Goal: Information Seeking & Learning: Learn about a topic

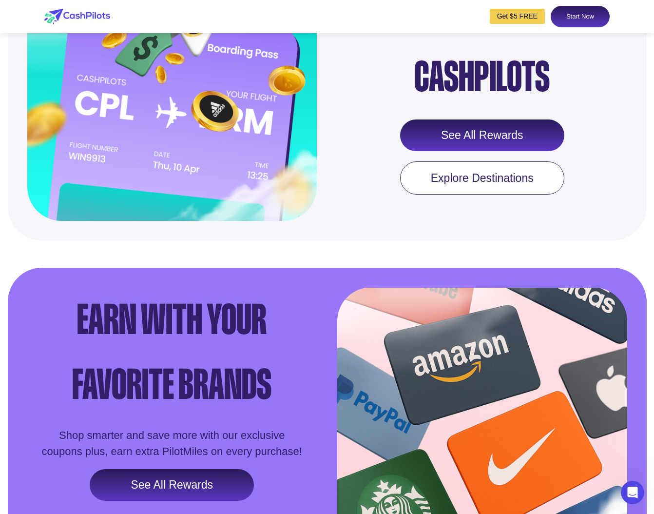
scroll to position [1222, 0]
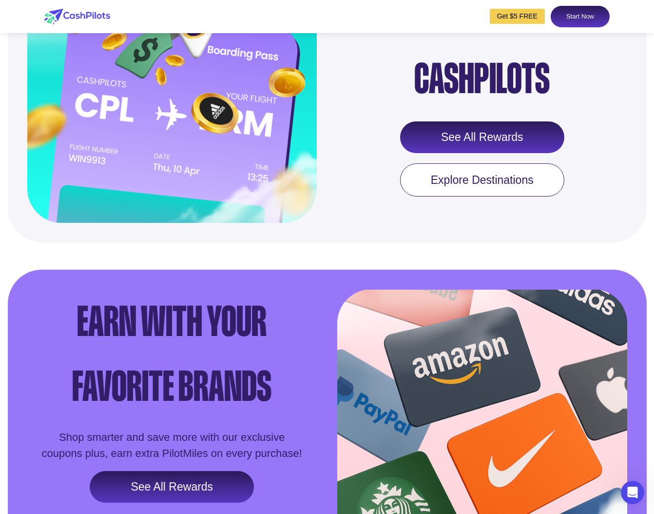
click at [464, 154] on link "See All Rewards" at bounding box center [482, 137] width 164 height 32
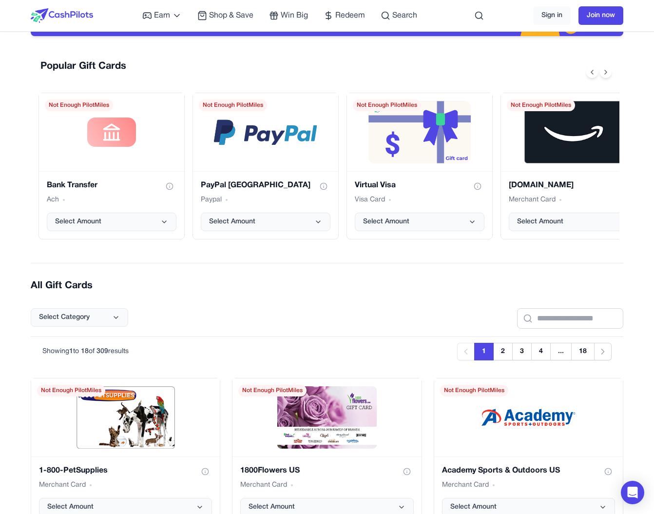
scroll to position [119, 0]
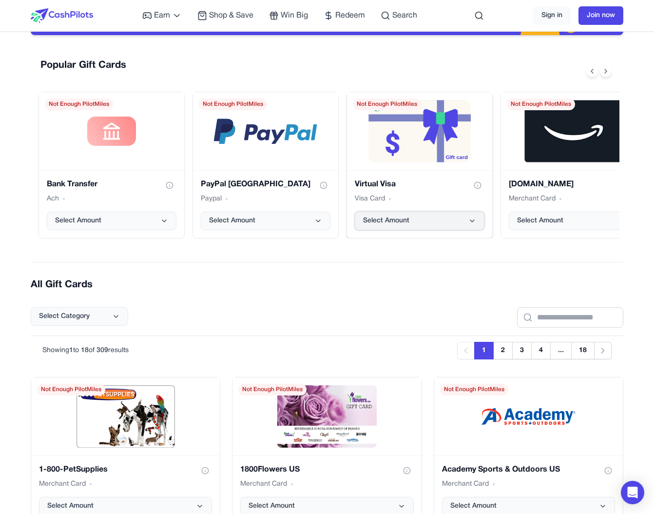
click at [422, 214] on button "Select Amount" at bounding box center [420, 221] width 130 height 19
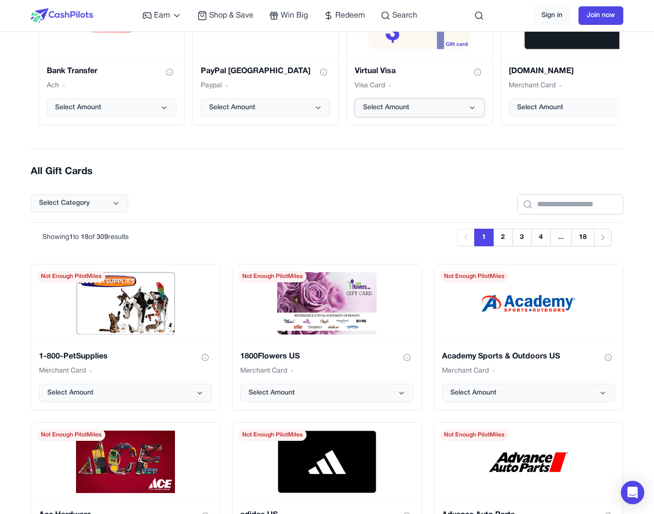
scroll to position [0, 0]
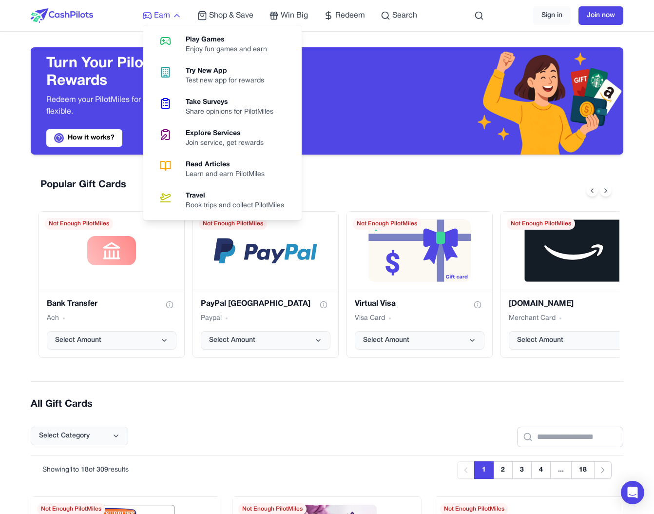
click at [157, 19] on span "Earn" at bounding box center [162, 16] width 16 height 12
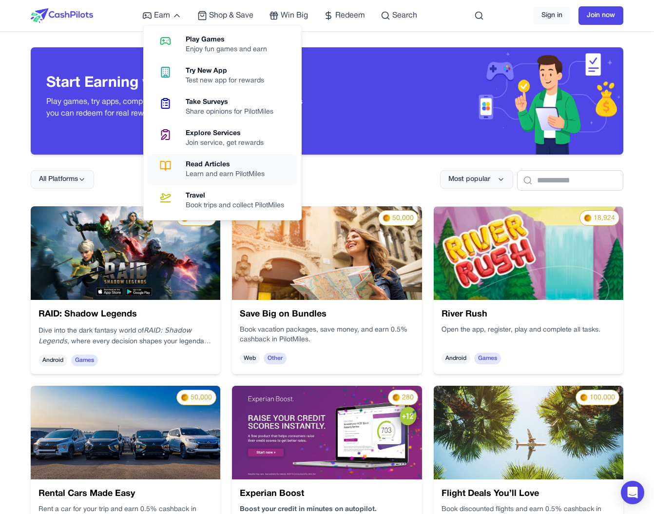
click at [197, 163] on div "Read Articles" at bounding box center [229, 165] width 87 height 10
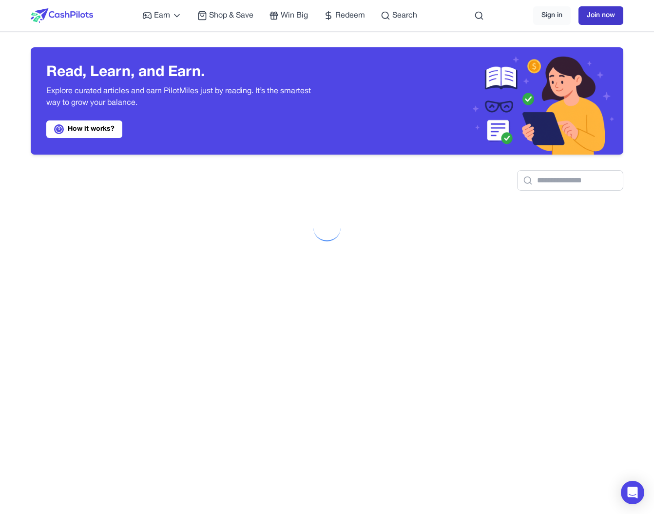
click at [590, 17] on link "Join now" at bounding box center [601, 15] width 45 height 19
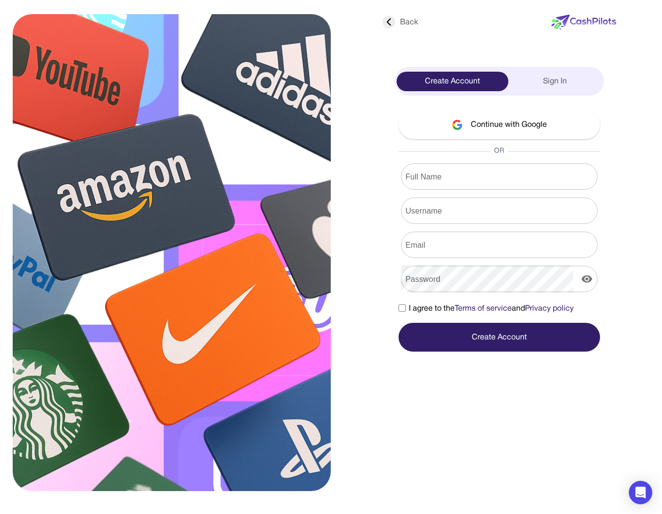
click at [496, 126] on button "Continue with Google" at bounding box center [498, 124] width 201 height 29
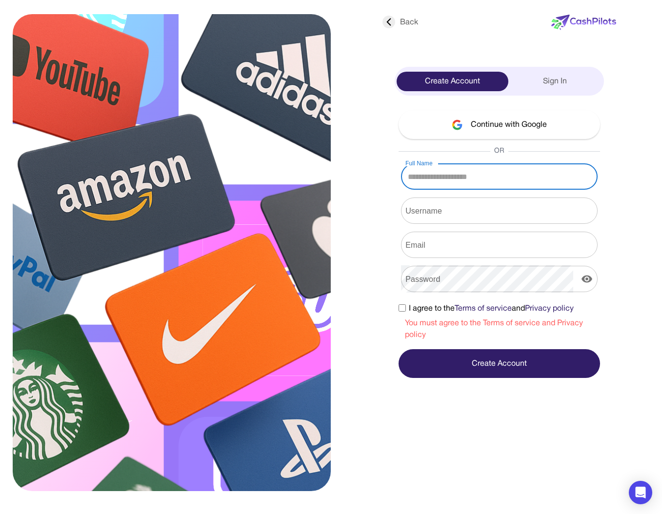
click at [473, 176] on input "Full Name" at bounding box center [499, 176] width 196 height 27
type input "**********"
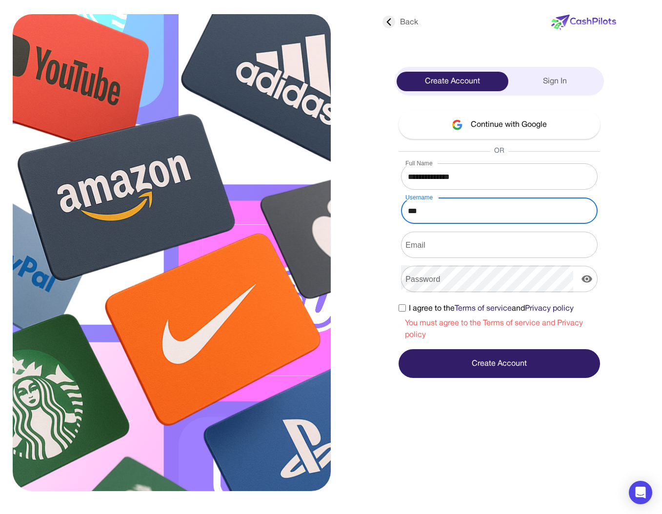
type input "***"
click at [500, 119] on button "Continue with Google" at bounding box center [498, 124] width 201 height 29
click at [496, 121] on button "Continue with Google" at bounding box center [498, 124] width 201 height 29
click at [492, 124] on button "Continue with Google" at bounding box center [498, 124] width 201 height 29
drag, startPoint x: 426, startPoint y: 214, endPoint x: 380, endPoint y: 210, distance: 45.5
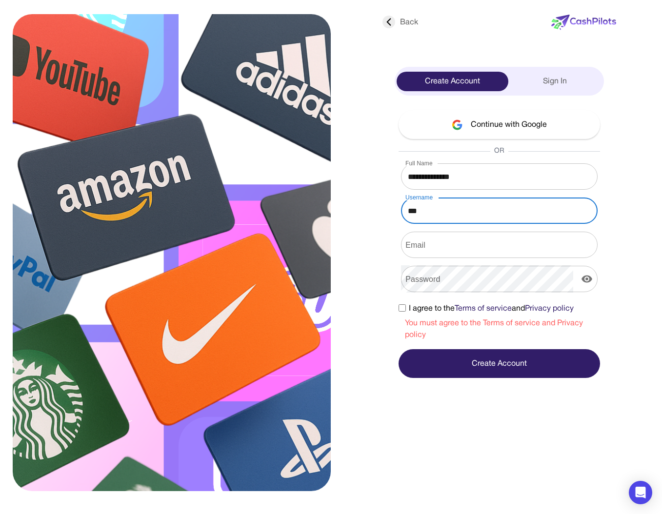
click at [380, 210] on div "Back Create Account Sign In Continue with Google OR Full Name Full Name Usernam…" at bounding box center [498, 194] width 241 height 368
click at [505, 129] on button "Continue with Google" at bounding box center [498, 124] width 201 height 29
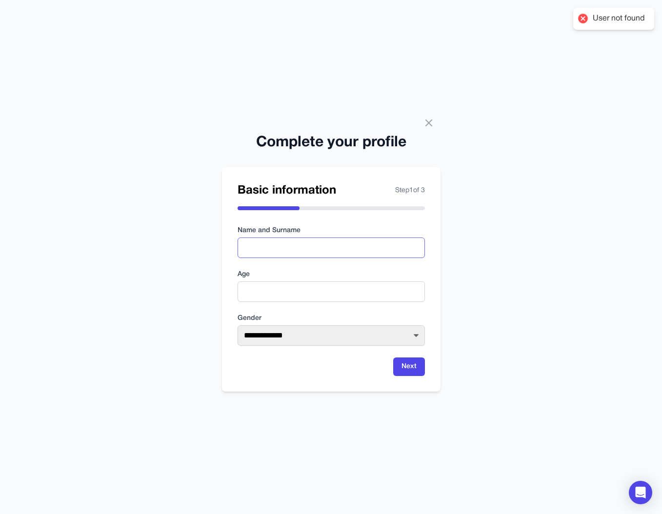
click at [327, 251] on input "text" at bounding box center [330, 247] width 187 height 20
type input "**********"
type input "*"
type input "**"
select select "****"
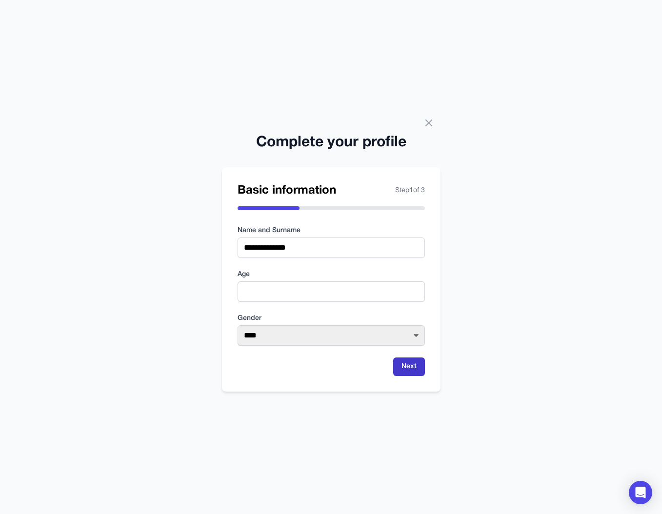
click at [410, 374] on button "Next" at bounding box center [409, 366] width 32 height 19
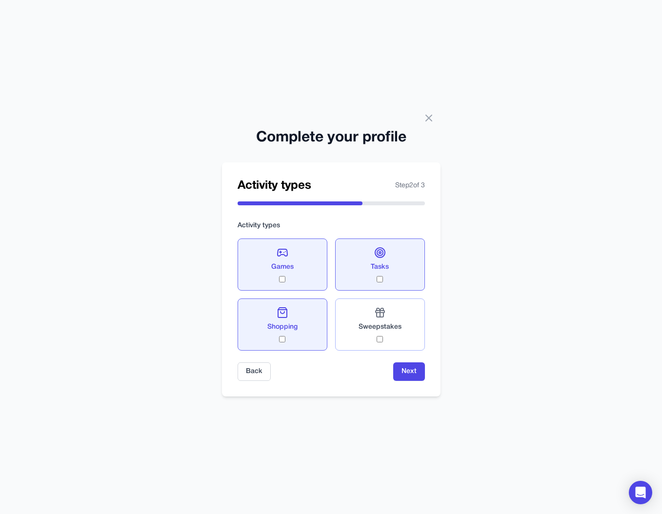
click at [369, 337] on div "Sweepstakes" at bounding box center [379, 325] width 43 height 36
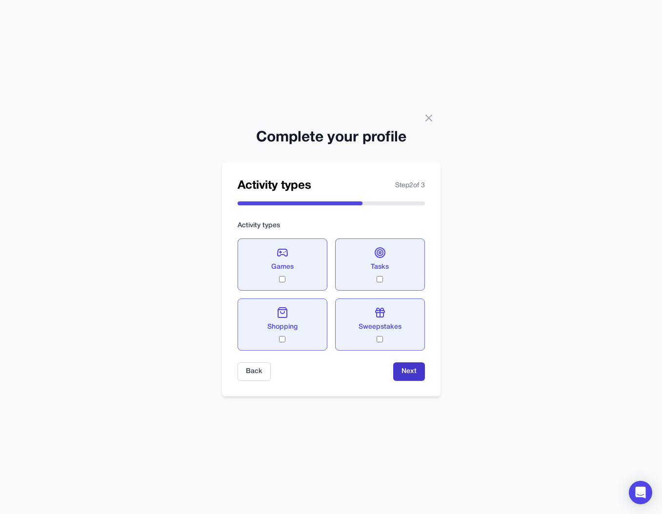
click at [412, 370] on button "Next" at bounding box center [409, 371] width 32 height 19
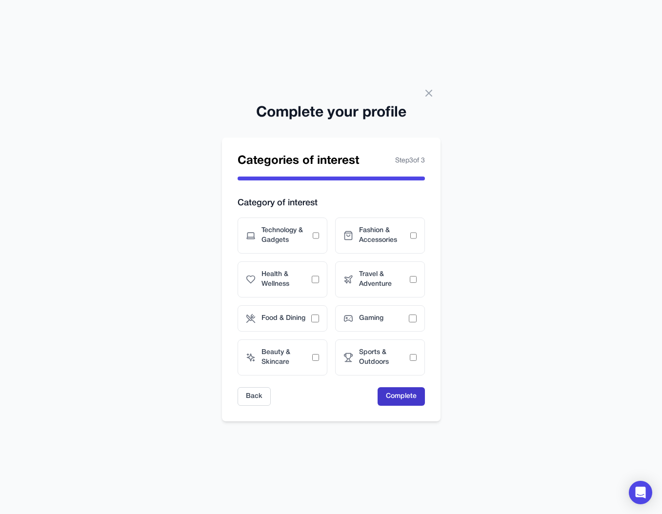
click at [389, 393] on button "Complete" at bounding box center [400, 396] width 47 height 19
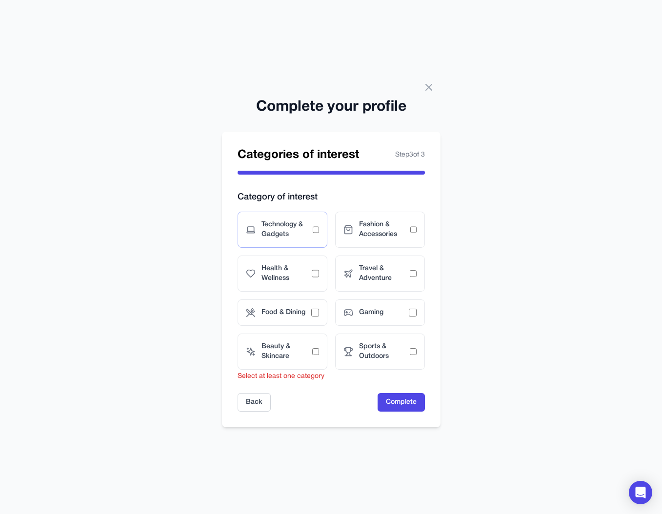
click at [316, 234] on div "Technology & Gadgets" at bounding box center [282, 230] width 90 height 36
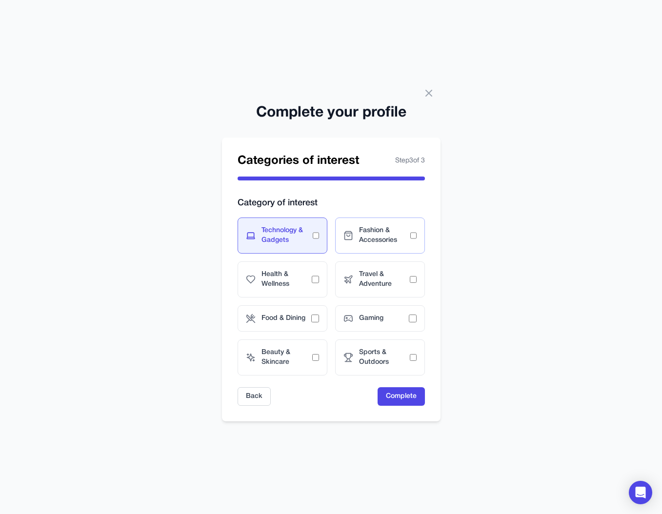
click at [393, 236] on span "Fashion & Accessories" at bounding box center [384, 235] width 51 height 19
click at [398, 285] on span "Travel & Adventure" at bounding box center [384, 279] width 51 height 19
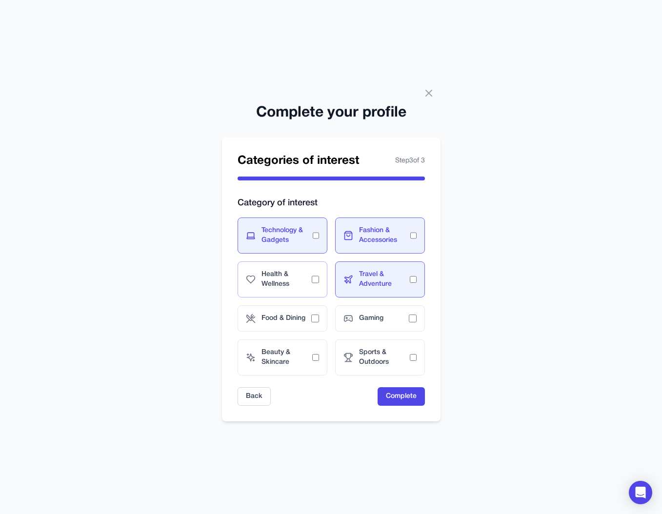
click at [293, 276] on span "Health & Wellness" at bounding box center [286, 279] width 51 height 19
click at [394, 402] on button "Complete" at bounding box center [400, 396] width 47 height 19
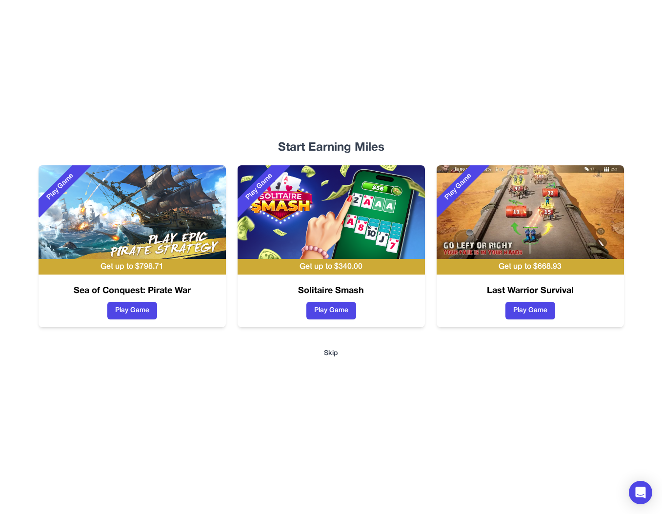
click at [330, 352] on button "Skip" at bounding box center [331, 354] width 14 height 10
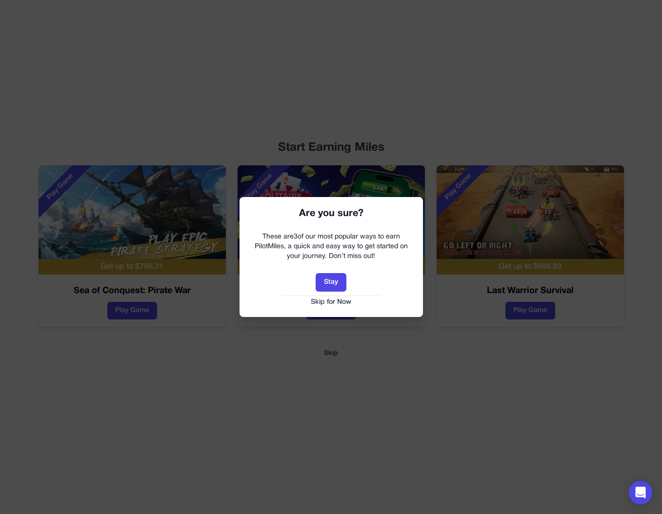
click at [332, 300] on button "Skip for Now" at bounding box center [331, 302] width 164 height 10
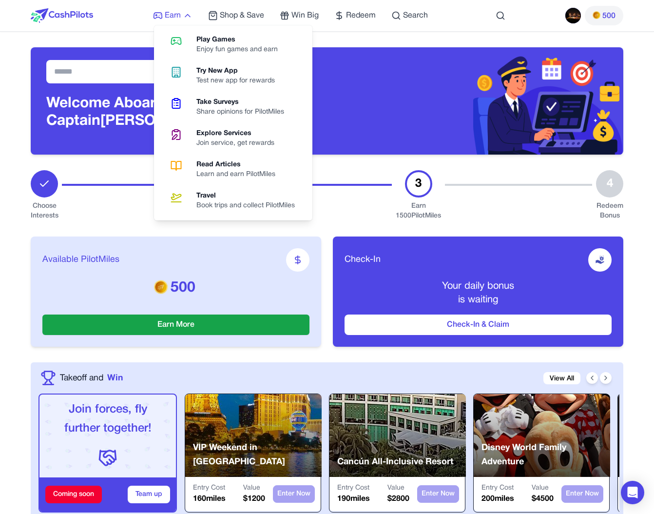
click at [171, 12] on span "Earn" at bounding box center [173, 16] width 16 height 12
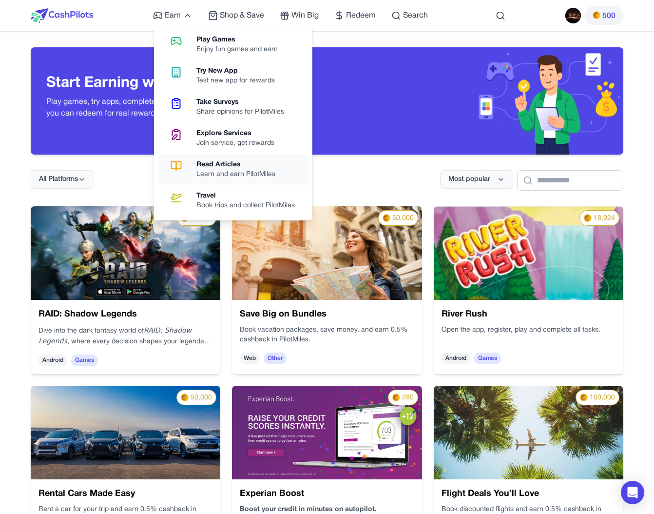
click at [203, 156] on link "Read Articles Learn and earn PilotMiles" at bounding box center [233, 169] width 151 height 31
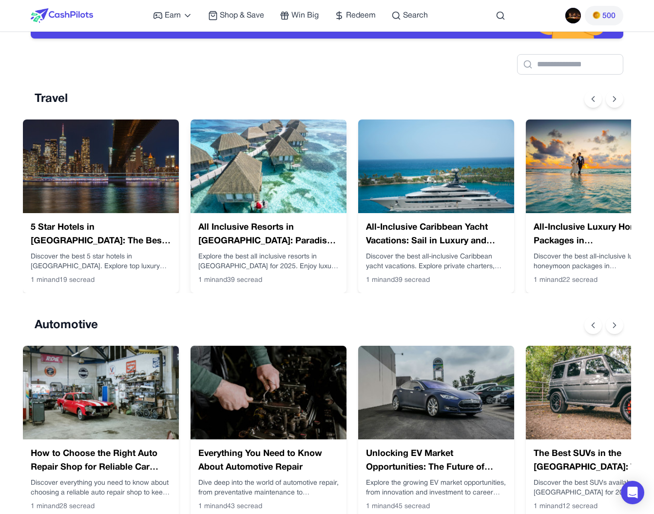
scroll to position [117, 0]
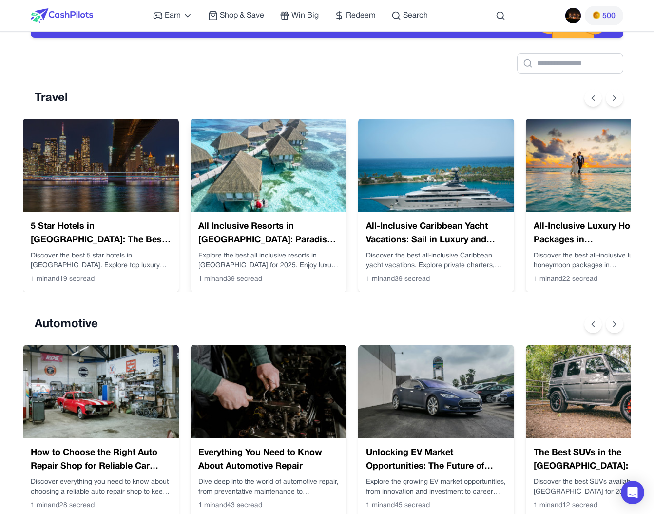
click at [219, 245] on h3 "All Inclusive Resorts in [GEOGRAPHIC_DATA]: Paradise Made Easy" at bounding box center [268, 233] width 140 height 27
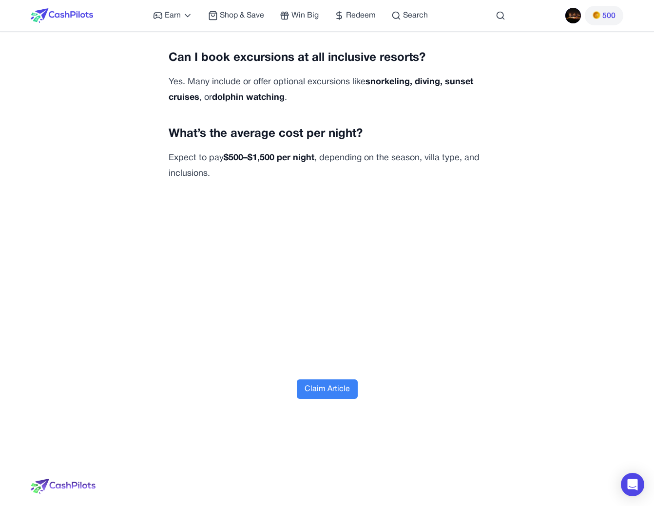
scroll to position [3623, 0]
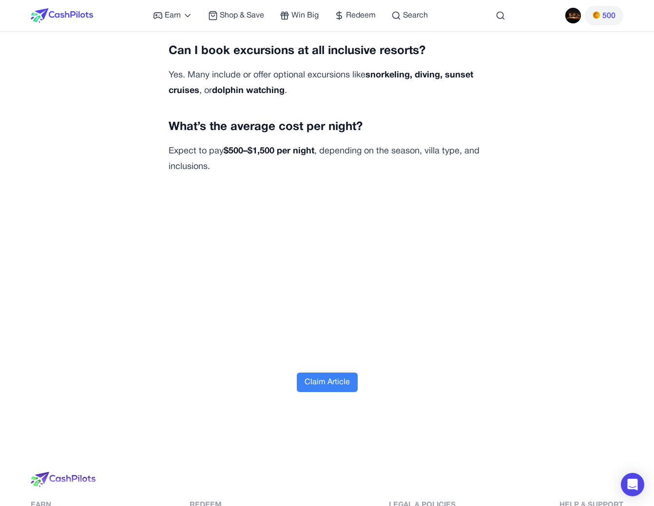
click at [327, 373] on button "Claim Article" at bounding box center [327, 382] width 61 height 19
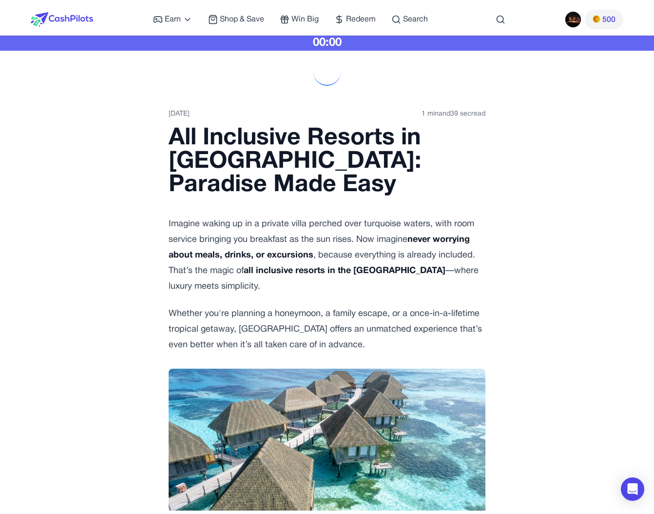
scroll to position [0, 0]
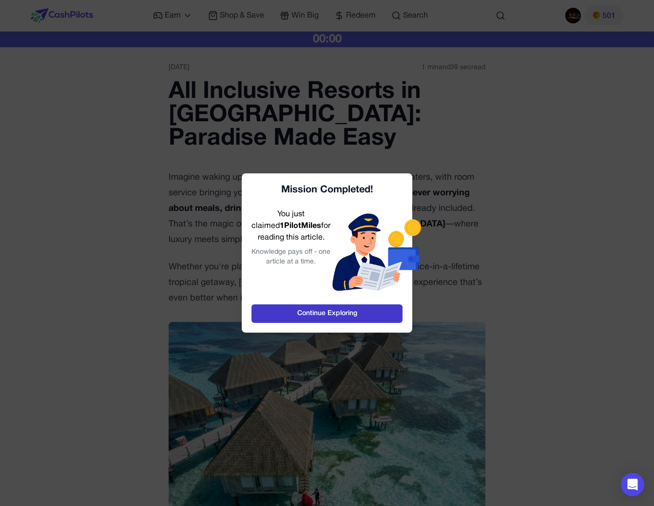
click at [335, 314] on link "Continue Exploring" at bounding box center [327, 314] width 151 height 19
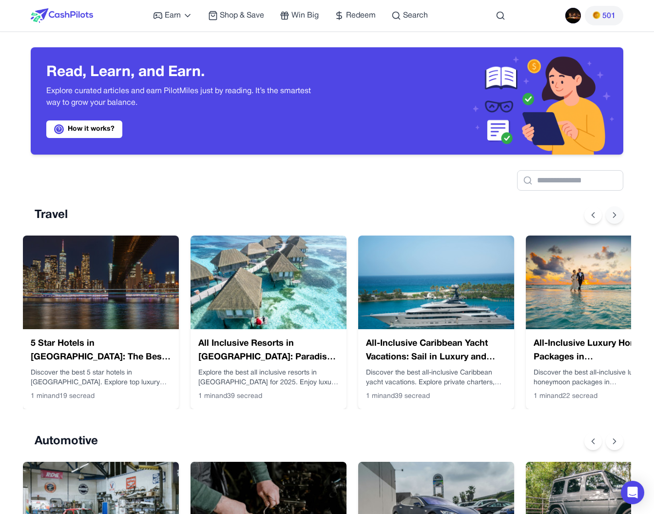
click at [621, 214] on button at bounding box center [615, 215] width 18 height 18
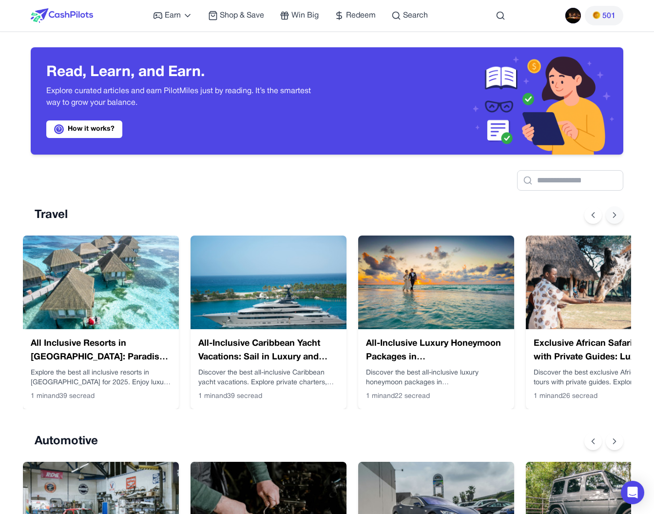
click at [621, 214] on button at bounding box center [615, 215] width 18 height 18
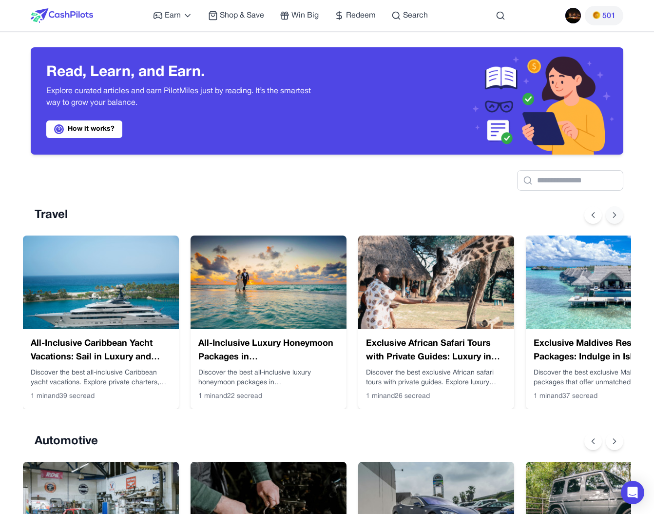
click at [618, 214] on icon at bounding box center [615, 215] width 10 height 10
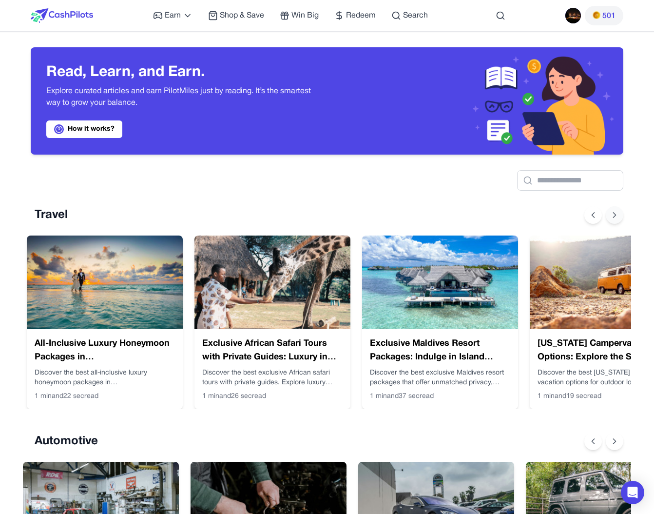
scroll to position [0, 511]
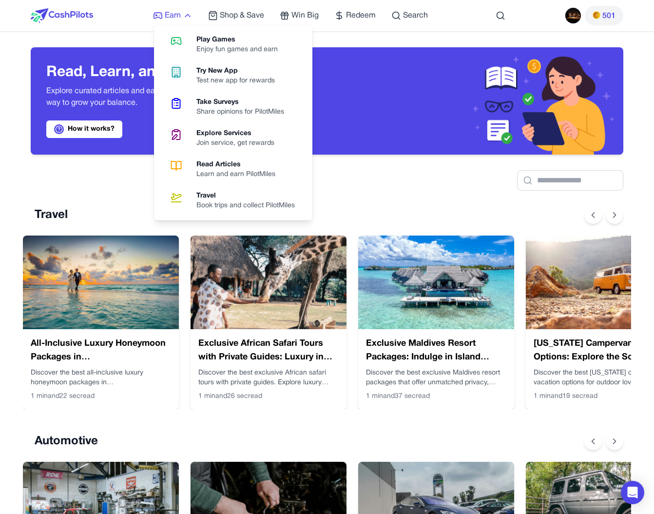
click at [175, 15] on span "Earn" at bounding box center [173, 16] width 16 height 12
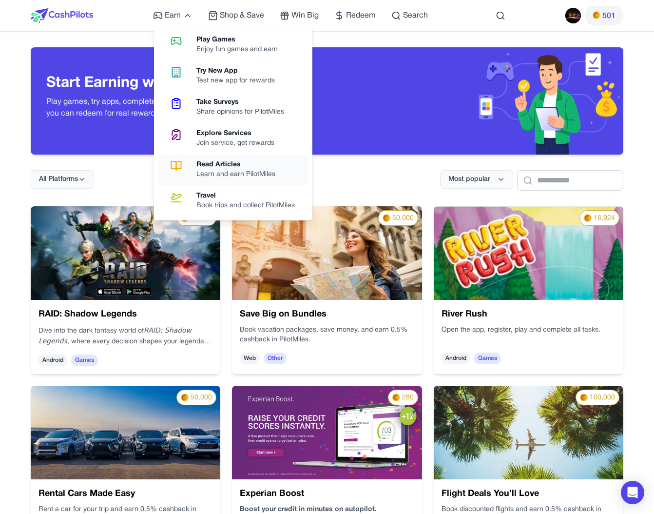
click at [211, 162] on div "Read Articles" at bounding box center [239, 165] width 87 height 10
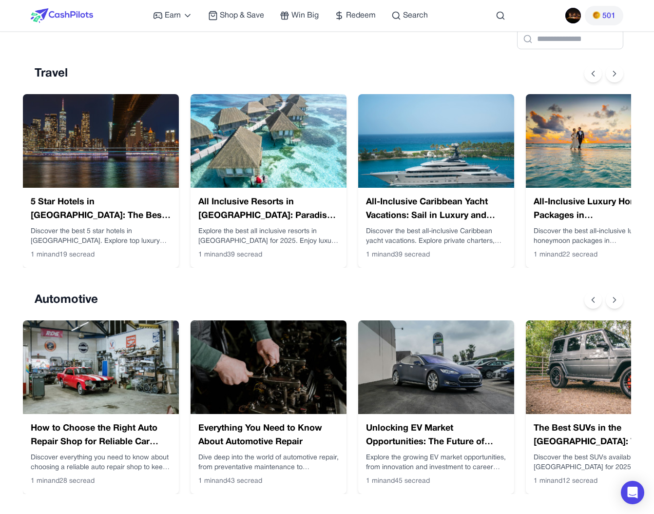
scroll to position [157, 0]
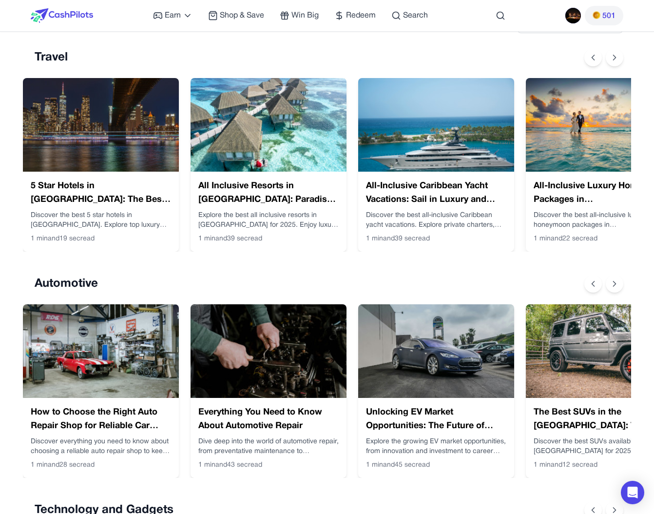
click at [566, 198] on h3 "All-Inclusive Luxury Honeymoon Packages in [GEOGRAPHIC_DATA]: Romance in [GEOGR…" at bounding box center [604, 192] width 140 height 27
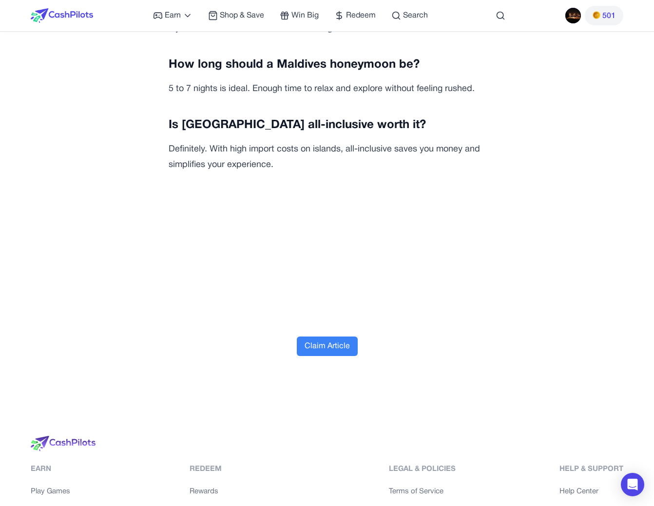
scroll to position [3364, 0]
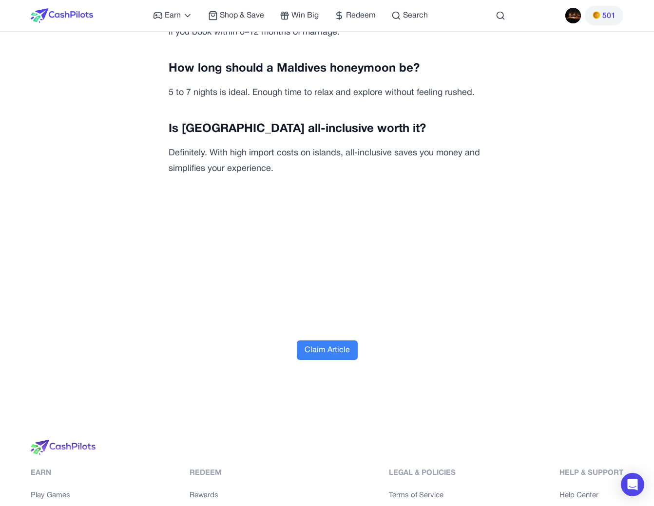
click at [335, 341] on button "Claim Article" at bounding box center [327, 350] width 61 height 19
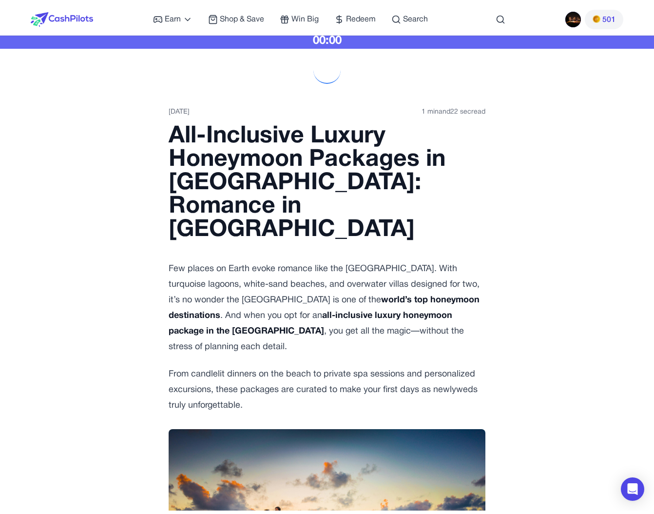
scroll to position [0, 0]
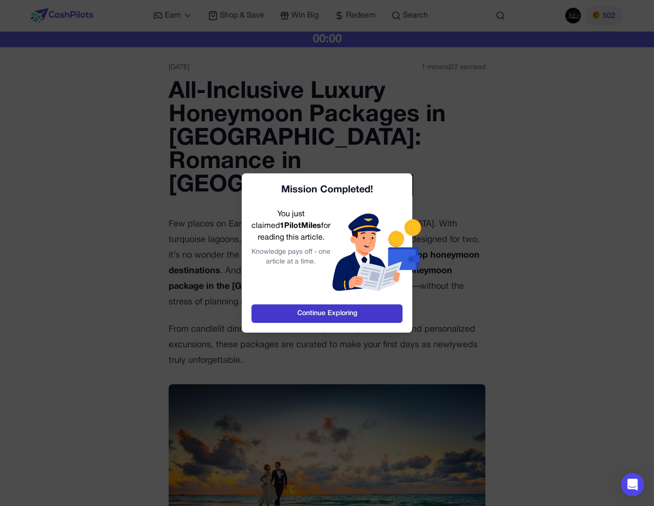
click at [327, 311] on link "Continue Exploring" at bounding box center [327, 314] width 151 height 19
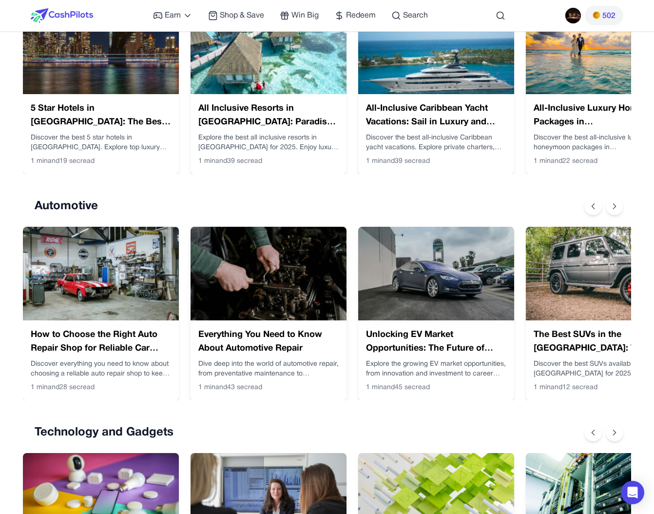
scroll to position [236, 0]
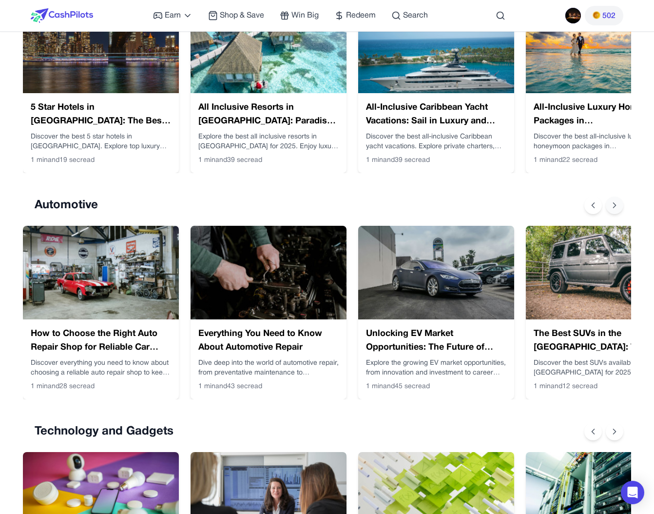
click at [618, 209] on icon at bounding box center [615, 205] width 10 height 10
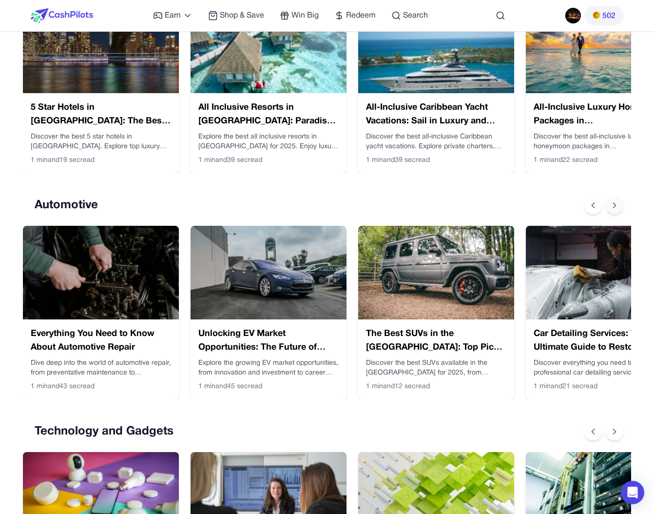
click at [618, 209] on icon at bounding box center [615, 205] width 10 height 10
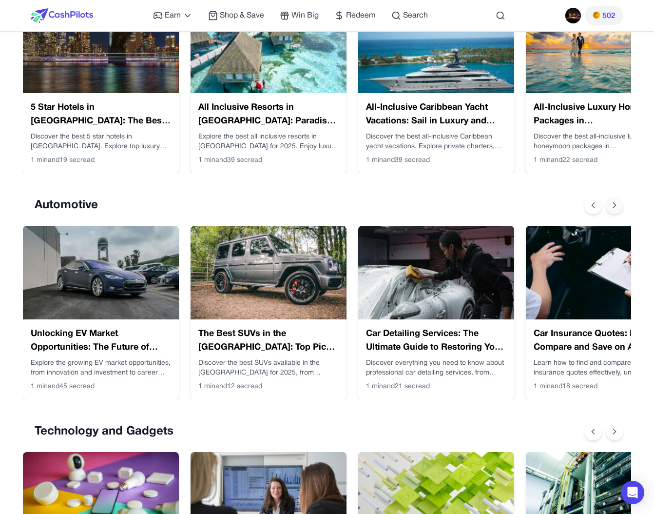
click at [618, 209] on icon at bounding box center [615, 205] width 10 height 10
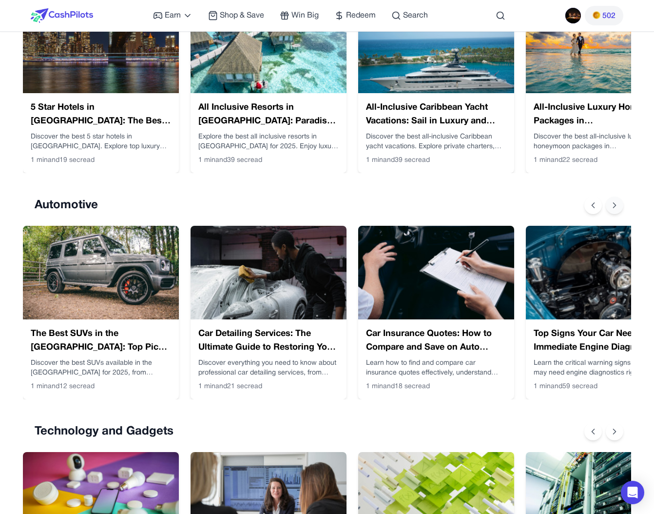
click at [618, 209] on icon at bounding box center [615, 205] width 10 height 10
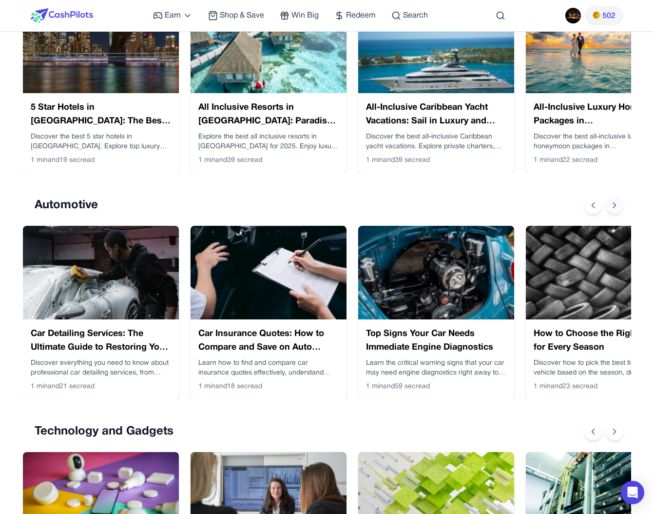
click at [618, 209] on icon at bounding box center [615, 205] width 10 height 10
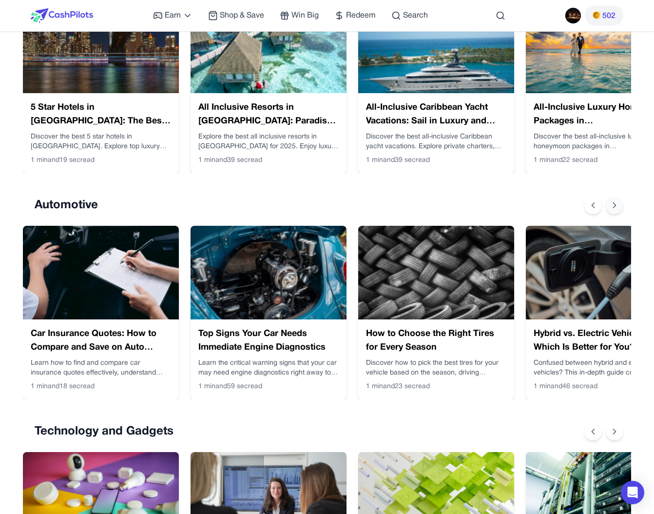
click at [618, 209] on icon at bounding box center [615, 205] width 10 height 10
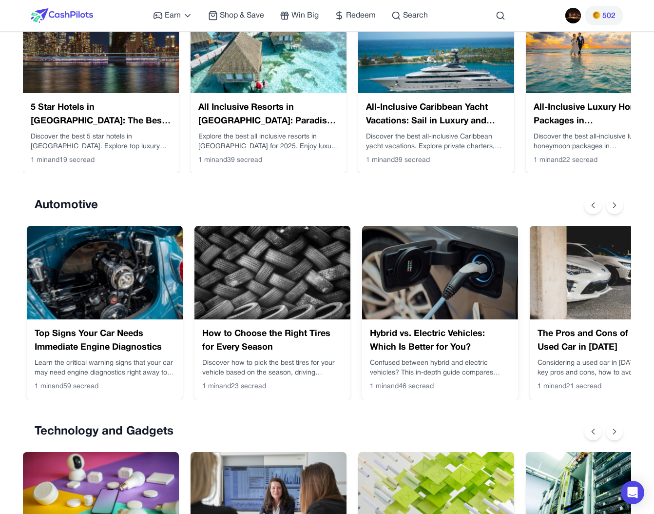
scroll to position [0, 1014]
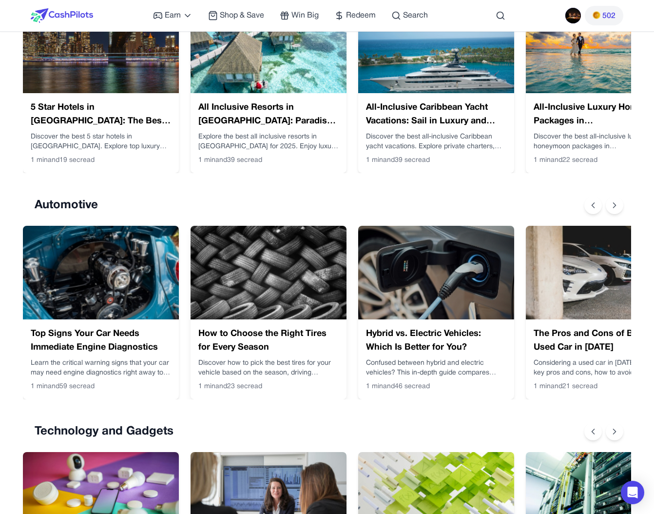
click at [256, 350] on h3 "How to Choose the Right Tires for Every Season" at bounding box center [268, 340] width 140 height 27
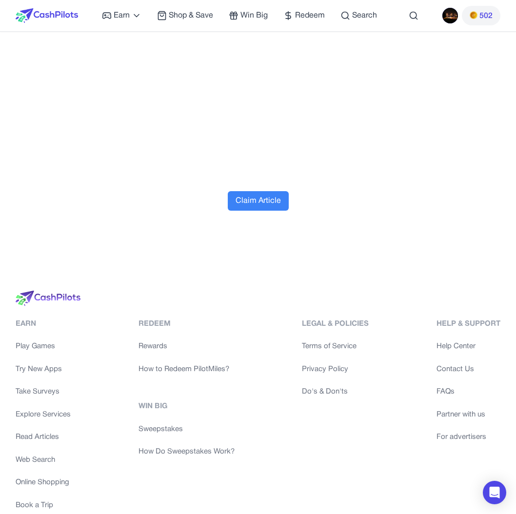
scroll to position [3324, 0]
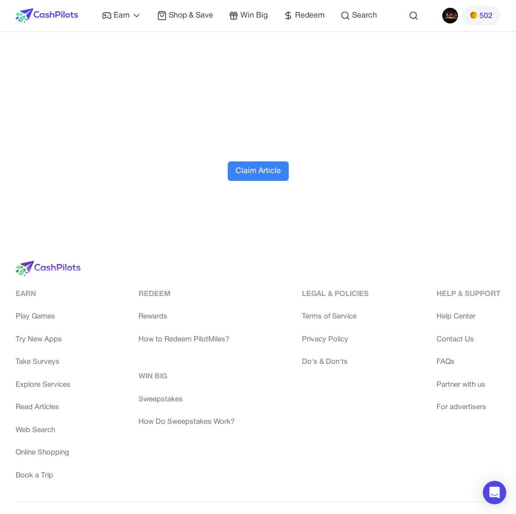
click at [278, 161] on button "Claim Article" at bounding box center [258, 170] width 61 height 19
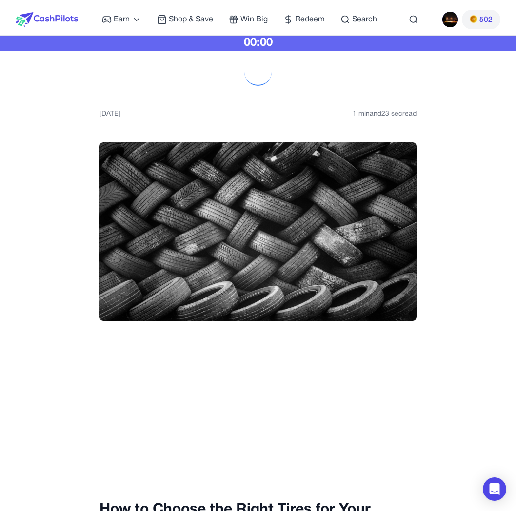
scroll to position [0, 0]
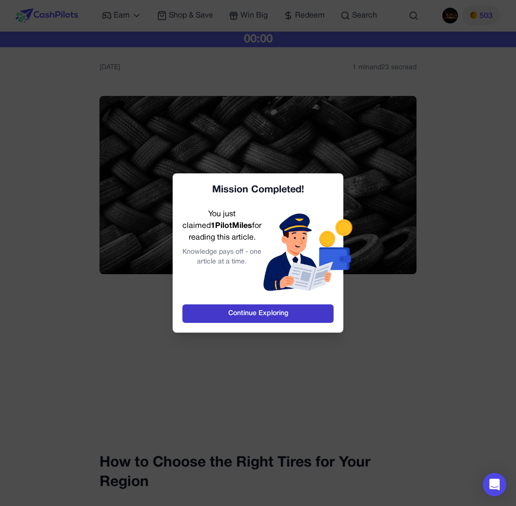
click at [278, 312] on link "Continue Exploring" at bounding box center [257, 314] width 151 height 19
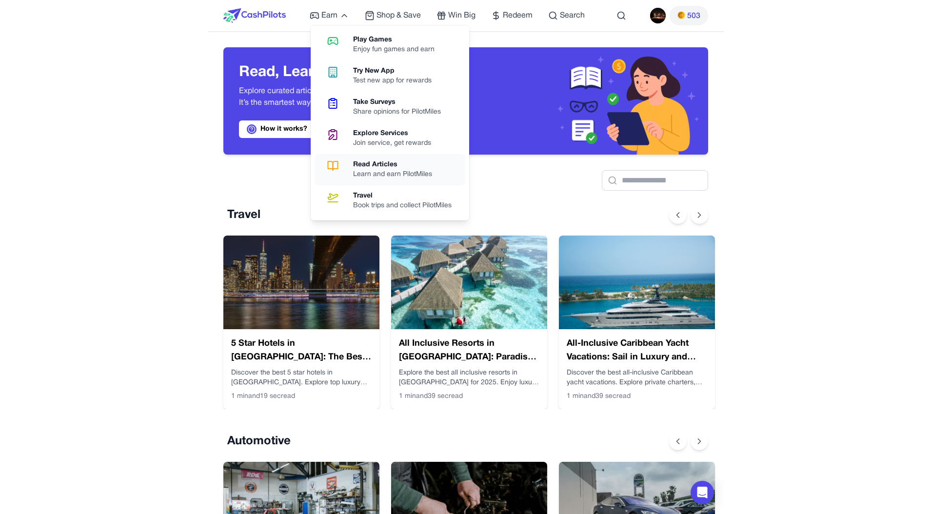
scroll to position [0, 8]
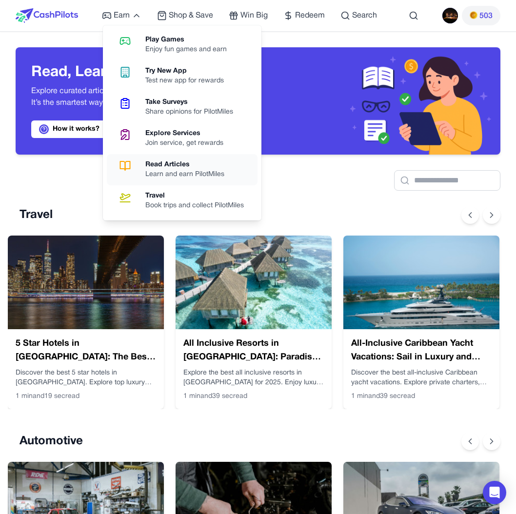
click at [168, 172] on div "Learn and earn PilotMiles" at bounding box center [188, 175] width 87 height 10
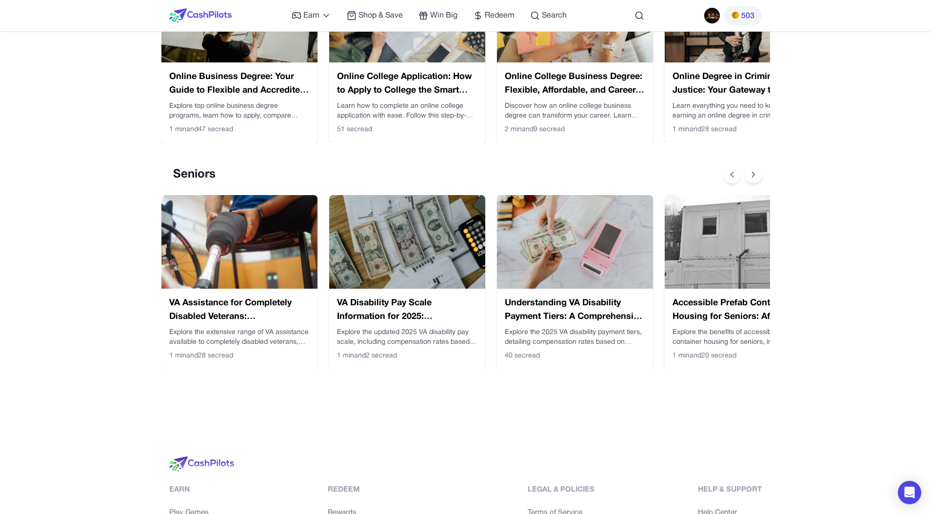
scroll to position [1583, 0]
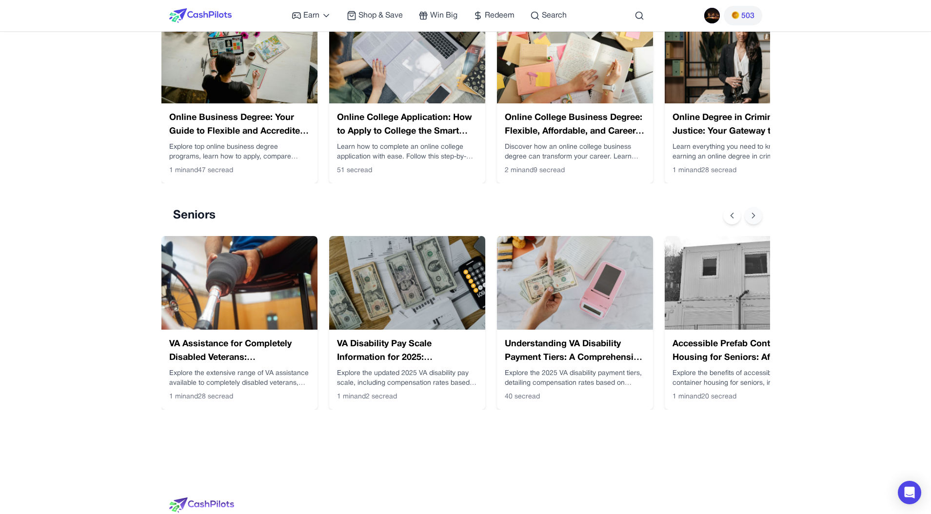
click at [661, 216] on icon at bounding box center [753, 216] width 10 height 10
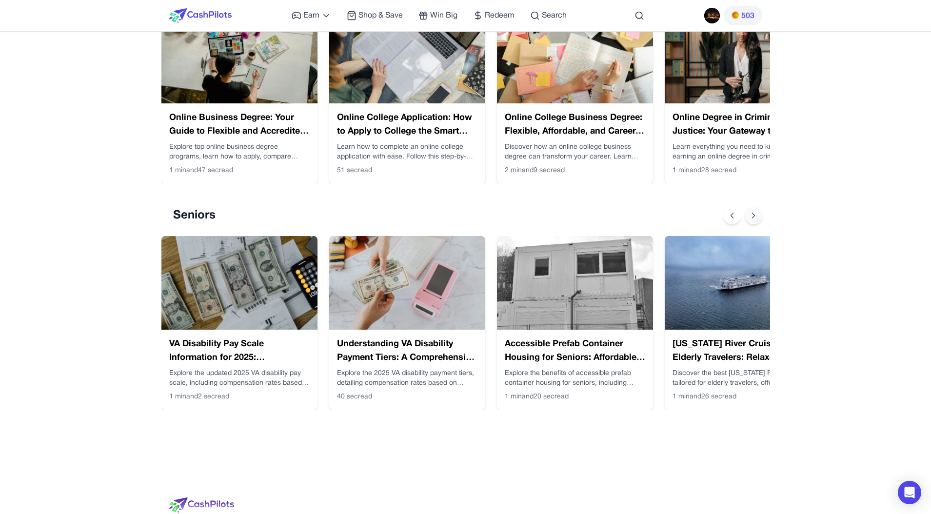
click at [661, 216] on icon at bounding box center [753, 216] width 10 height 10
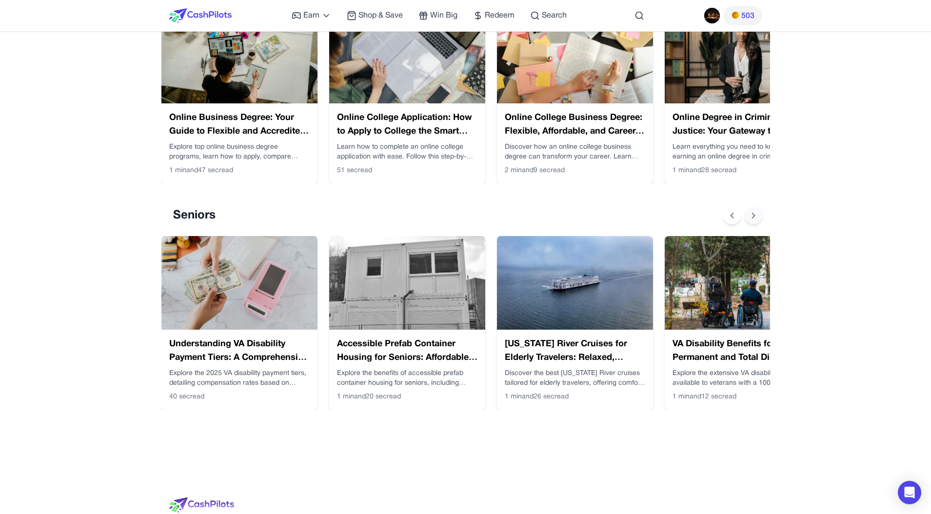
click at [661, 216] on icon at bounding box center [753, 216] width 10 height 10
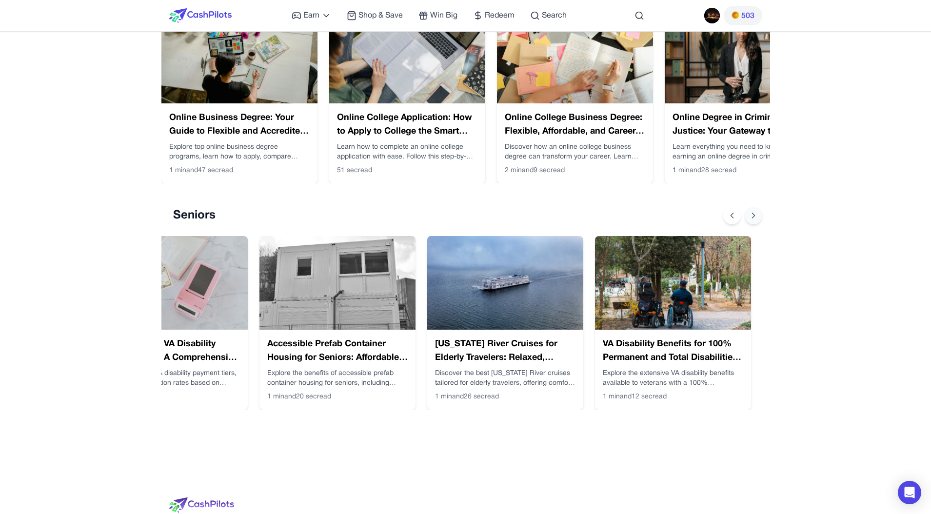
click at [661, 216] on icon at bounding box center [753, 216] width 10 height 10
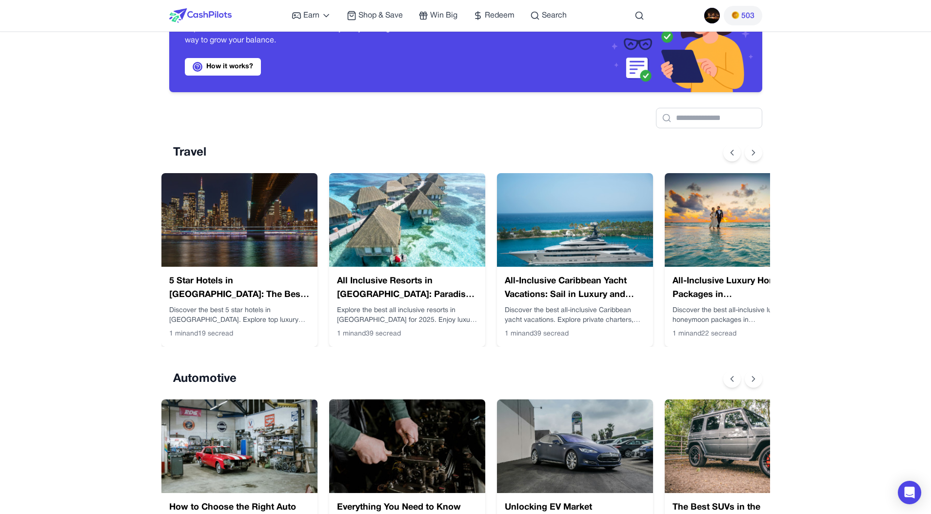
scroll to position [0, 0]
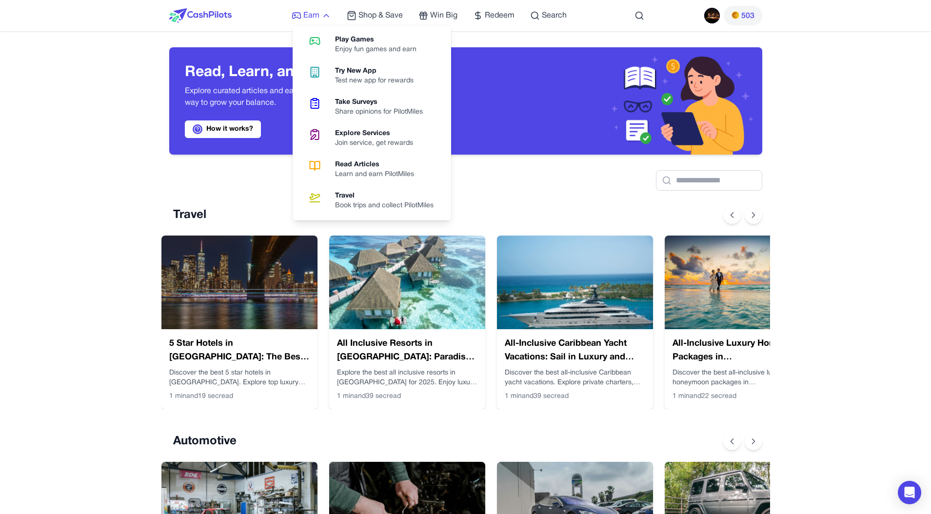
click at [312, 12] on span "Earn" at bounding box center [311, 16] width 16 height 12
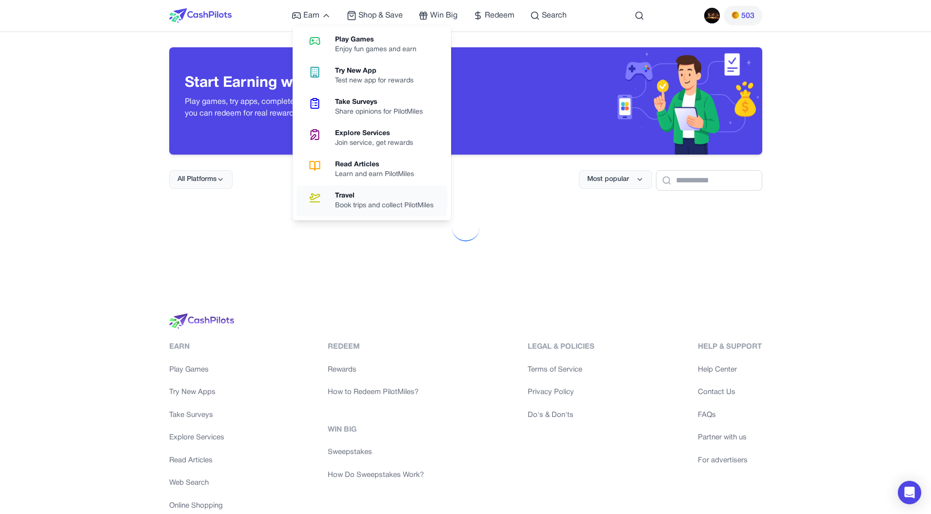
click at [341, 201] on div "Book trips and collect PilotMiles" at bounding box center [388, 206] width 106 height 10
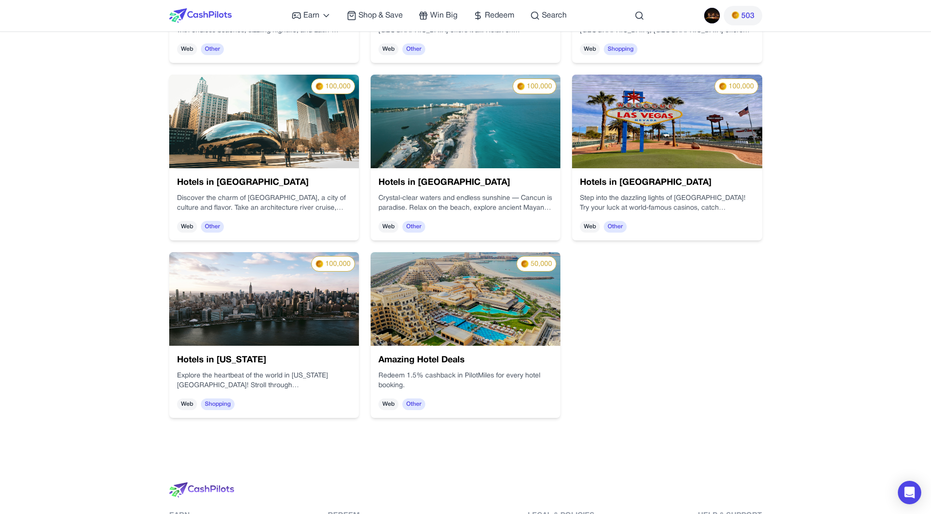
scroll to position [666, 0]
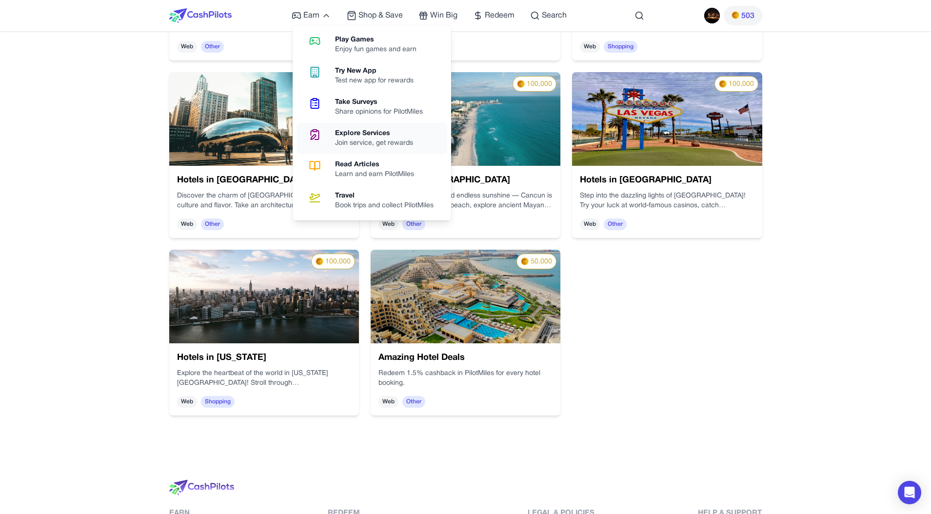
click at [340, 135] on div "Explore Services" at bounding box center [378, 134] width 86 height 10
